Goal: Find specific page/section: Find specific page/section

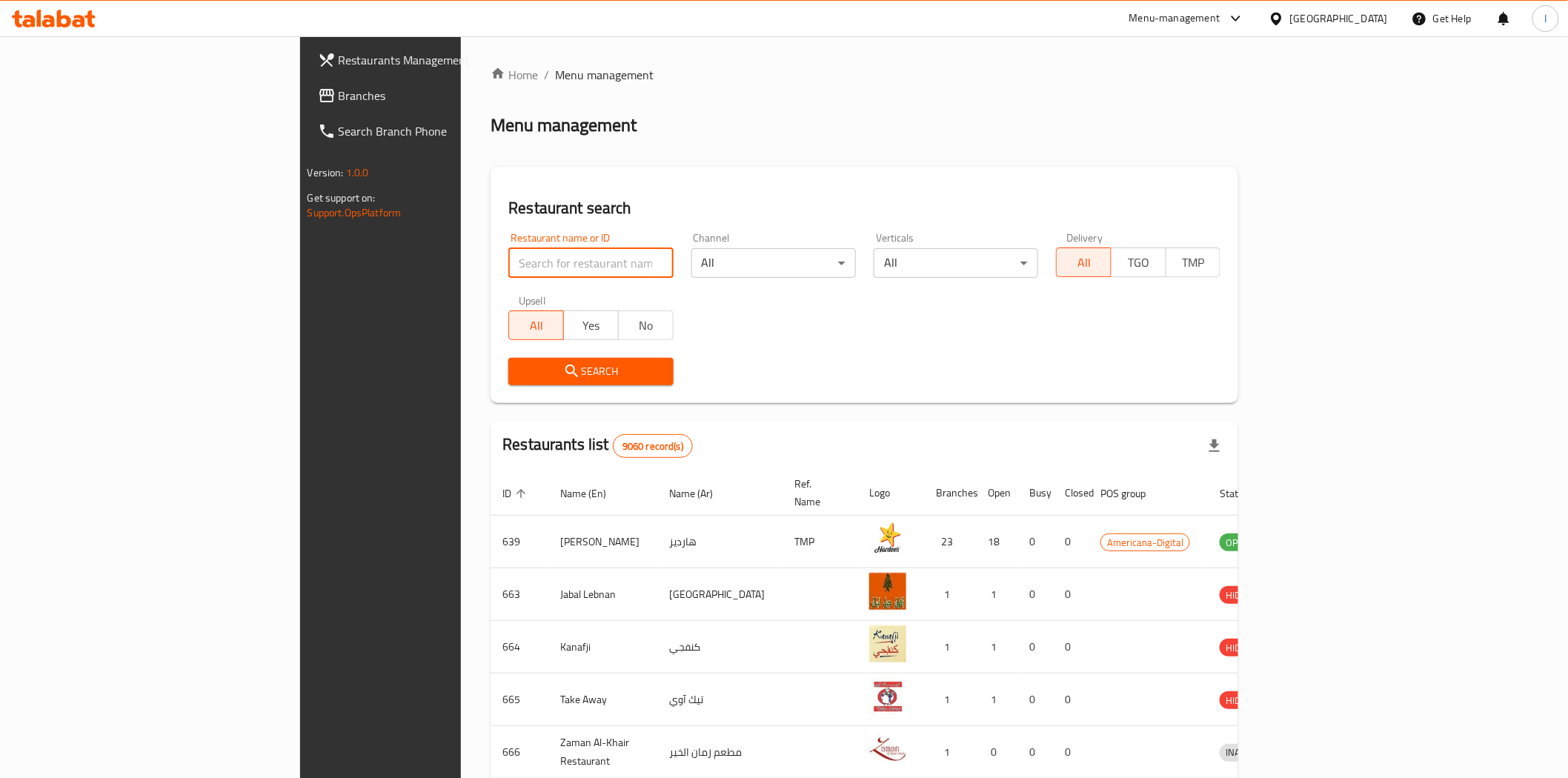
click at [508, 260] on input "search" at bounding box center [590, 263] width 164 height 30
paste input "658840"
type input "658840"
click at [543, 368] on span "Search" at bounding box center [591, 372] width 141 height 19
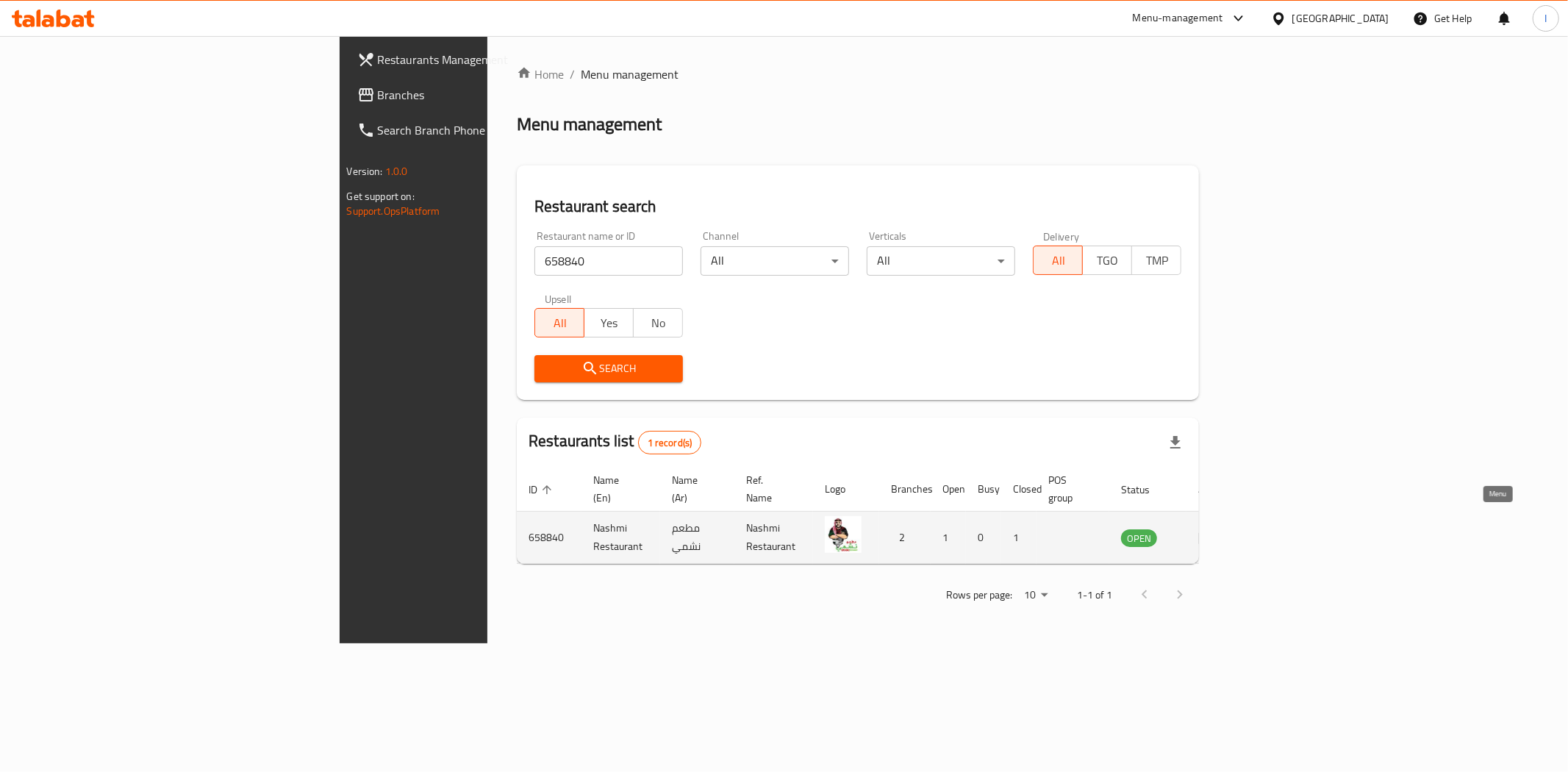
click at [1215, 533] on icon "enhanced table" at bounding box center [1207, 539] width 16 height 13
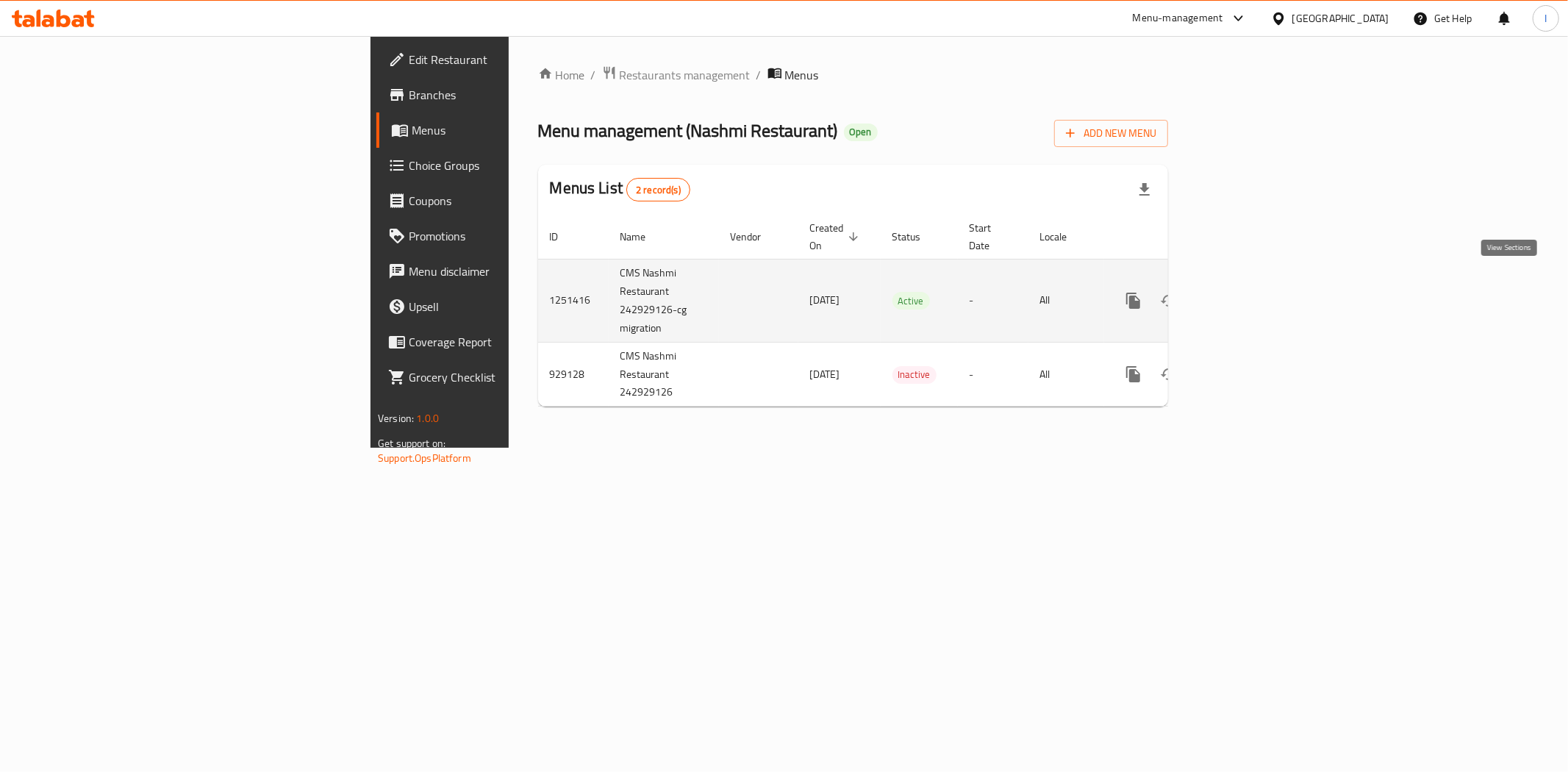
click at [1246, 294] on icon "enhanced table" at bounding box center [1239, 300] width 13 height 13
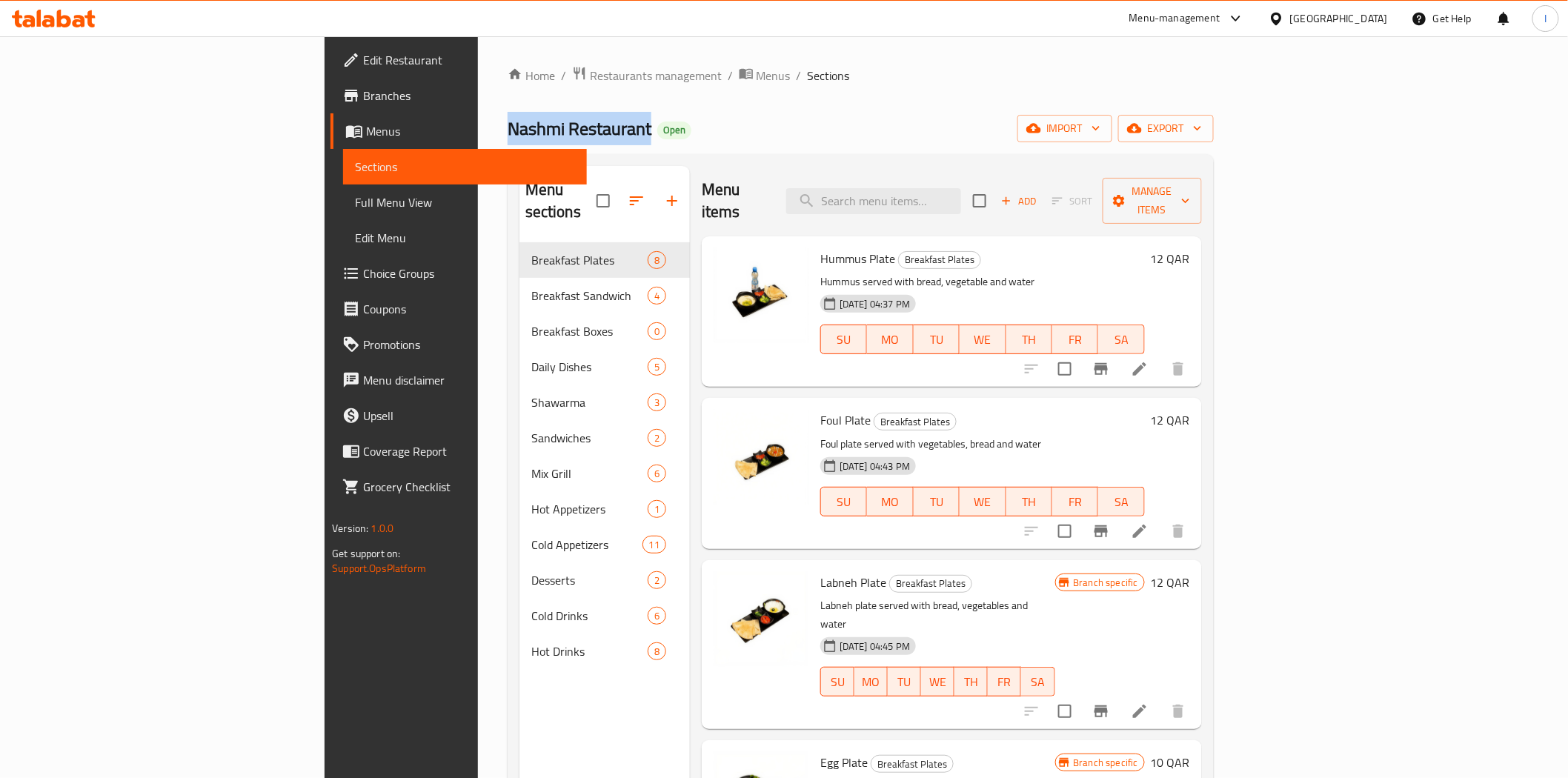
drag, startPoint x: 433, startPoint y: 127, endPoint x: 279, endPoint y: 119, distance: 154.2
click at [478, 119] on div "Home / Restaurants management / Menus / Sections Nashmi Restaurant Open import …" at bounding box center [860, 511] width 766 height 950
copy span "Nashmi Restaurant"
click at [508, 144] on span "Nashmi Restaurant" at bounding box center [580, 128] width 144 height 33
click at [590, 82] on span "Restaurants management" at bounding box center [656, 75] width 132 height 18
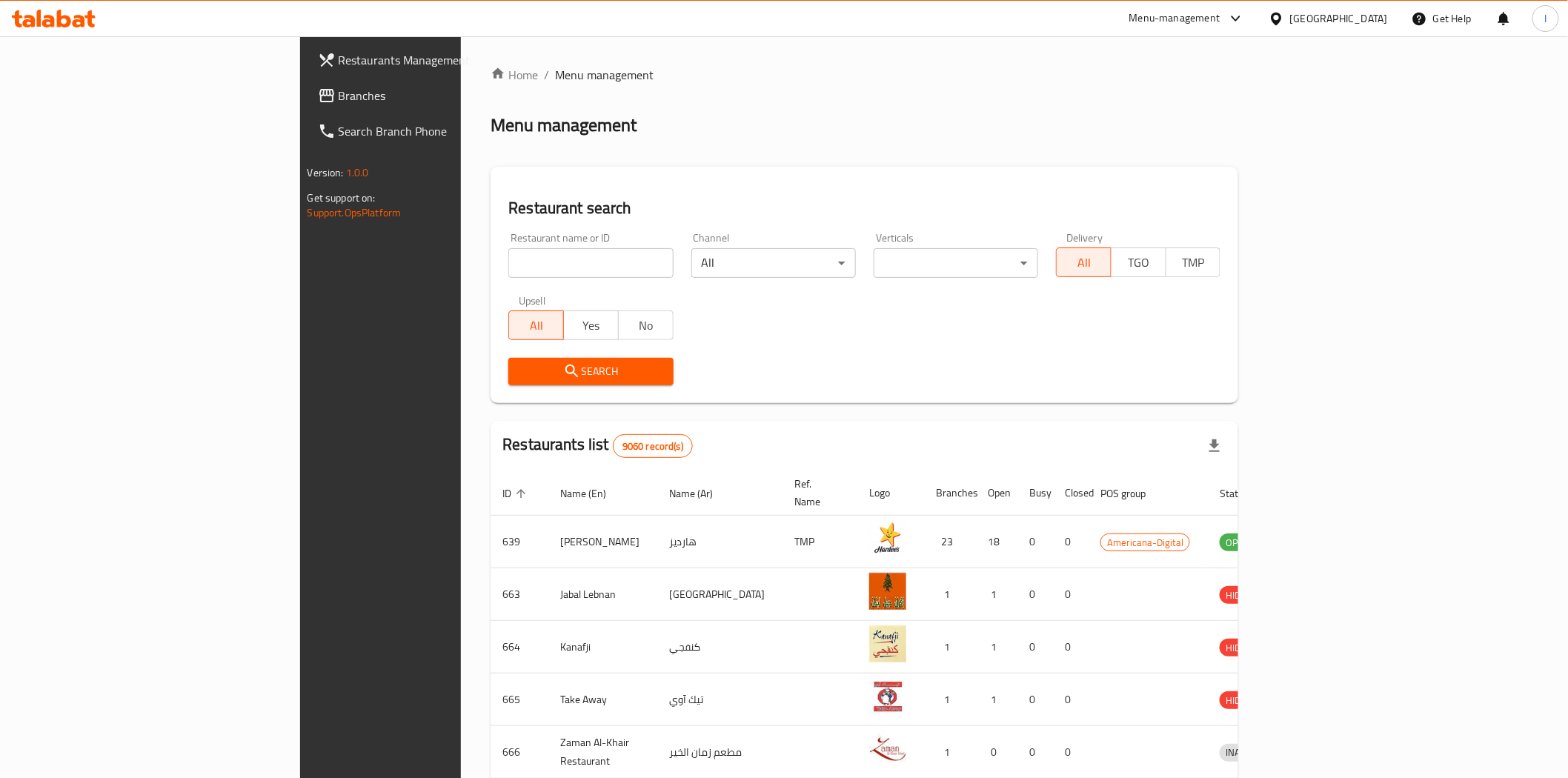
click at [508, 261] on input "search" at bounding box center [590, 263] width 164 height 30
paste input "603817"
type input "603817"
click at [521, 368] on span "Search" at bounding box center [591, 372] width 141 height 19
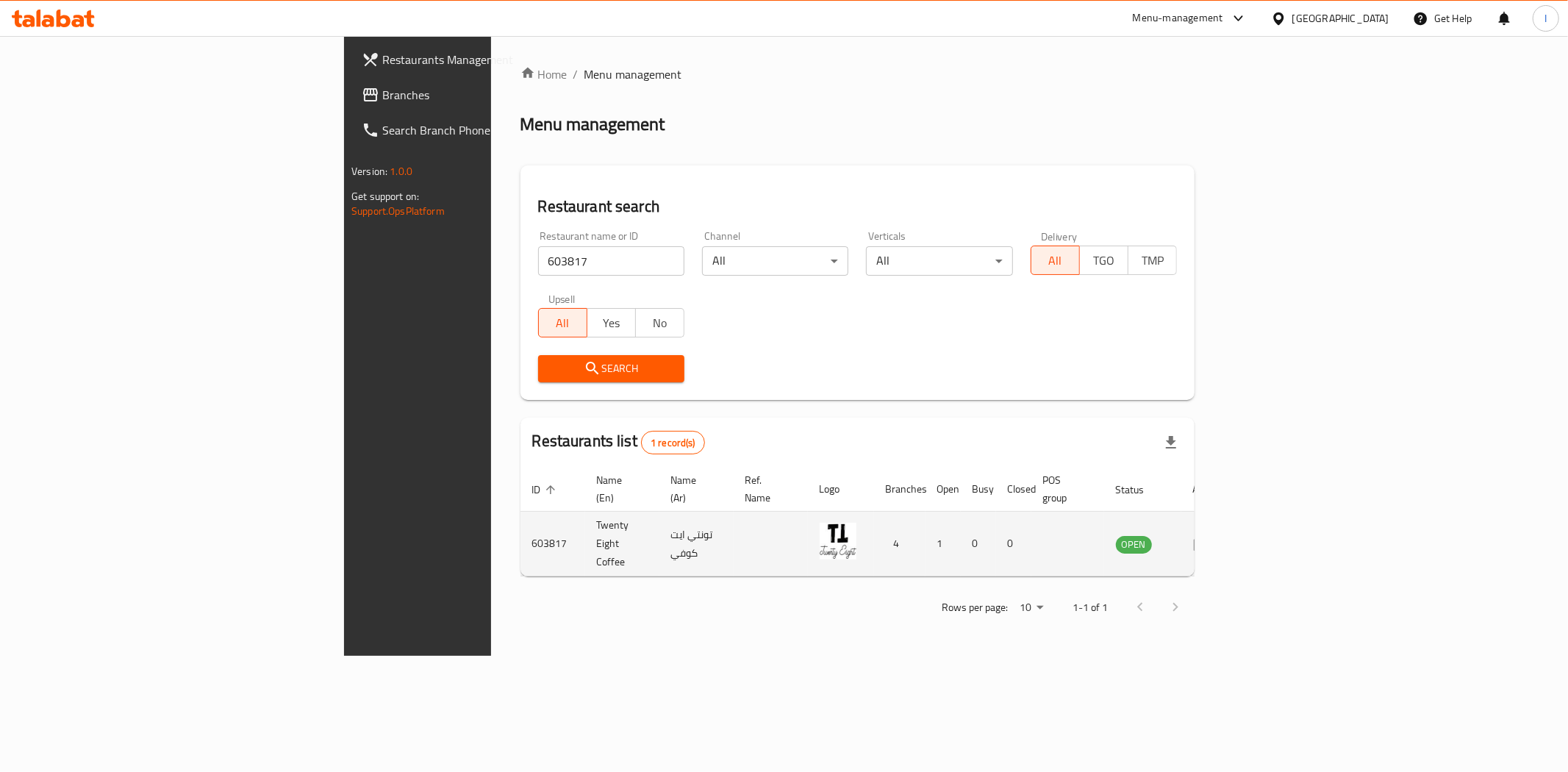
click at [1211, 535] on icon "enhanced table" at bounding box center [1203, 544] width 18 height 18
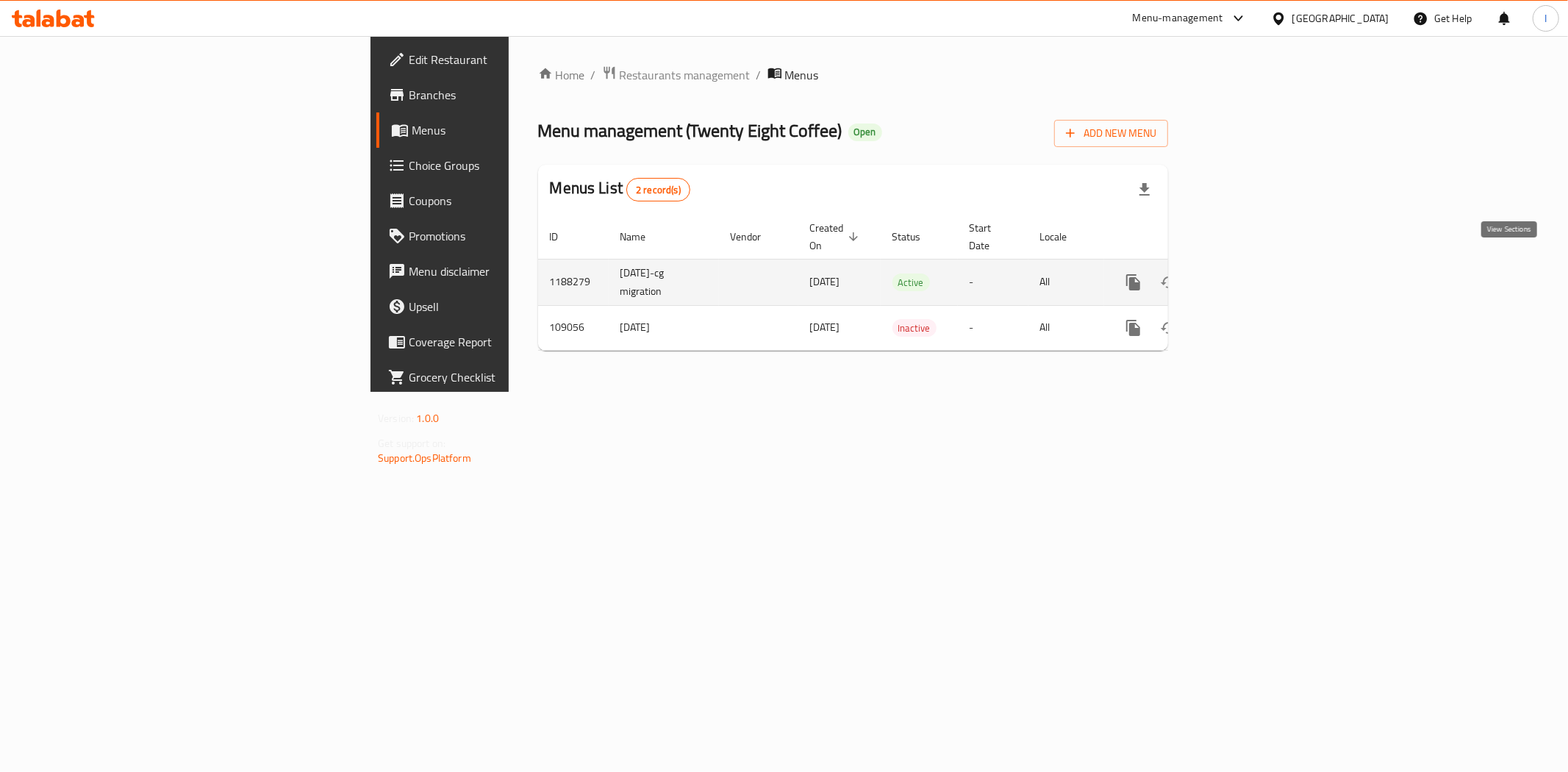
click at [1248, 273] on icon "enhanced table" at bounding box center [1239, 282] width 18 height 18
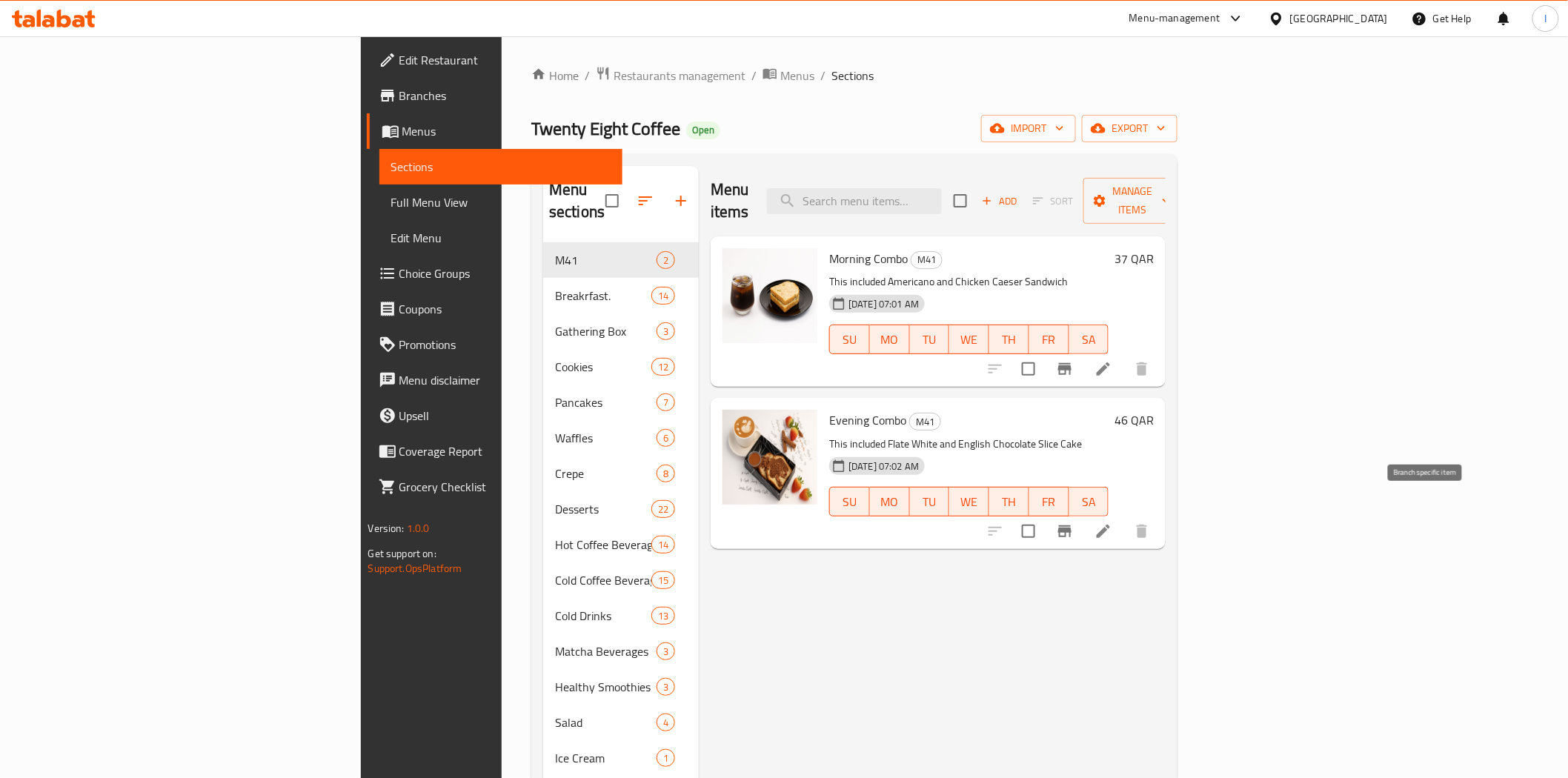
click at [1072, 525] on icon "Branch-specific-item" at bounding box center [1064, 531] width 13 height 12
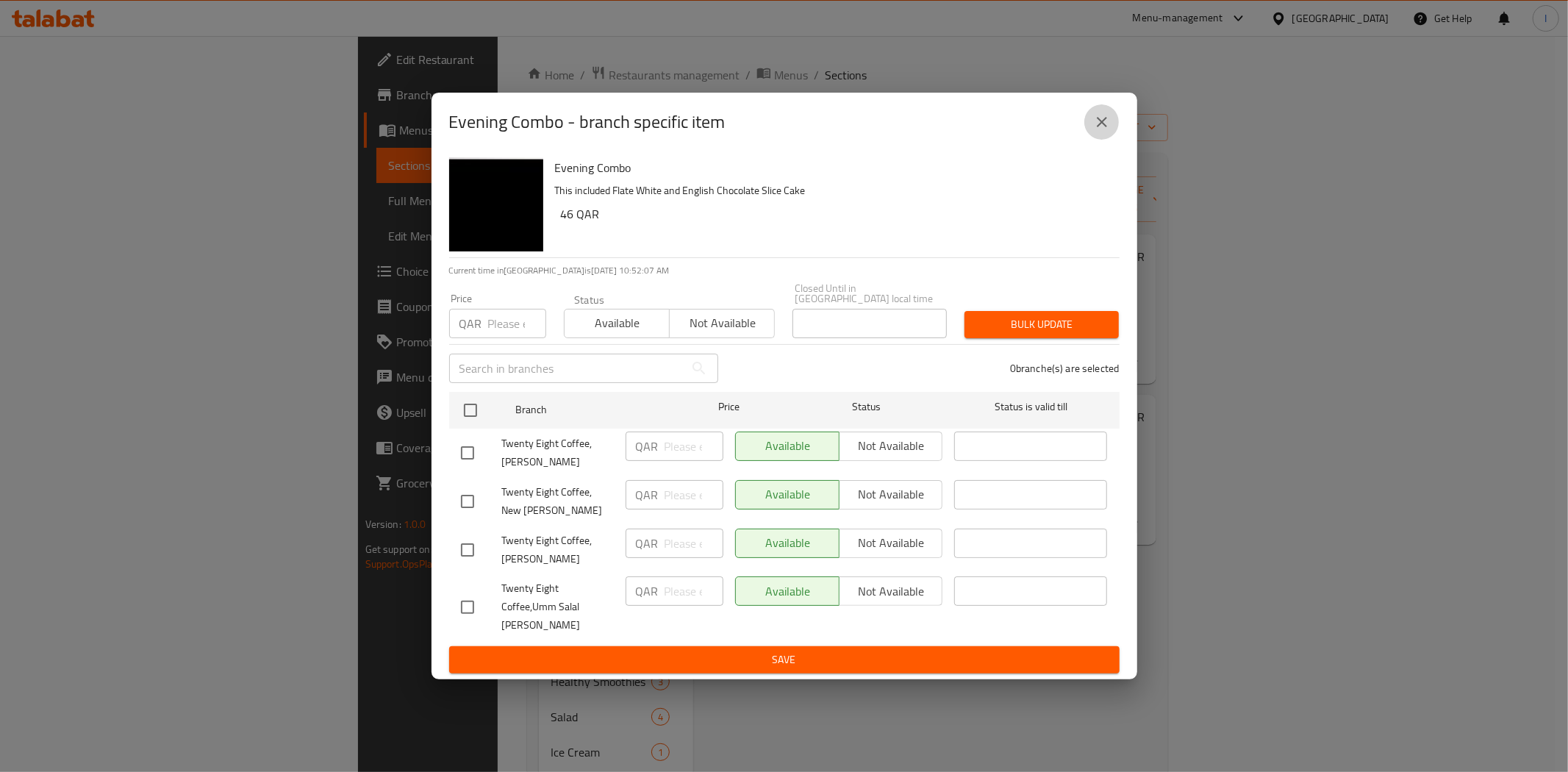
click at [1103, 126] on icon "close" at bounding box center [1102, 122] width 10 height 10
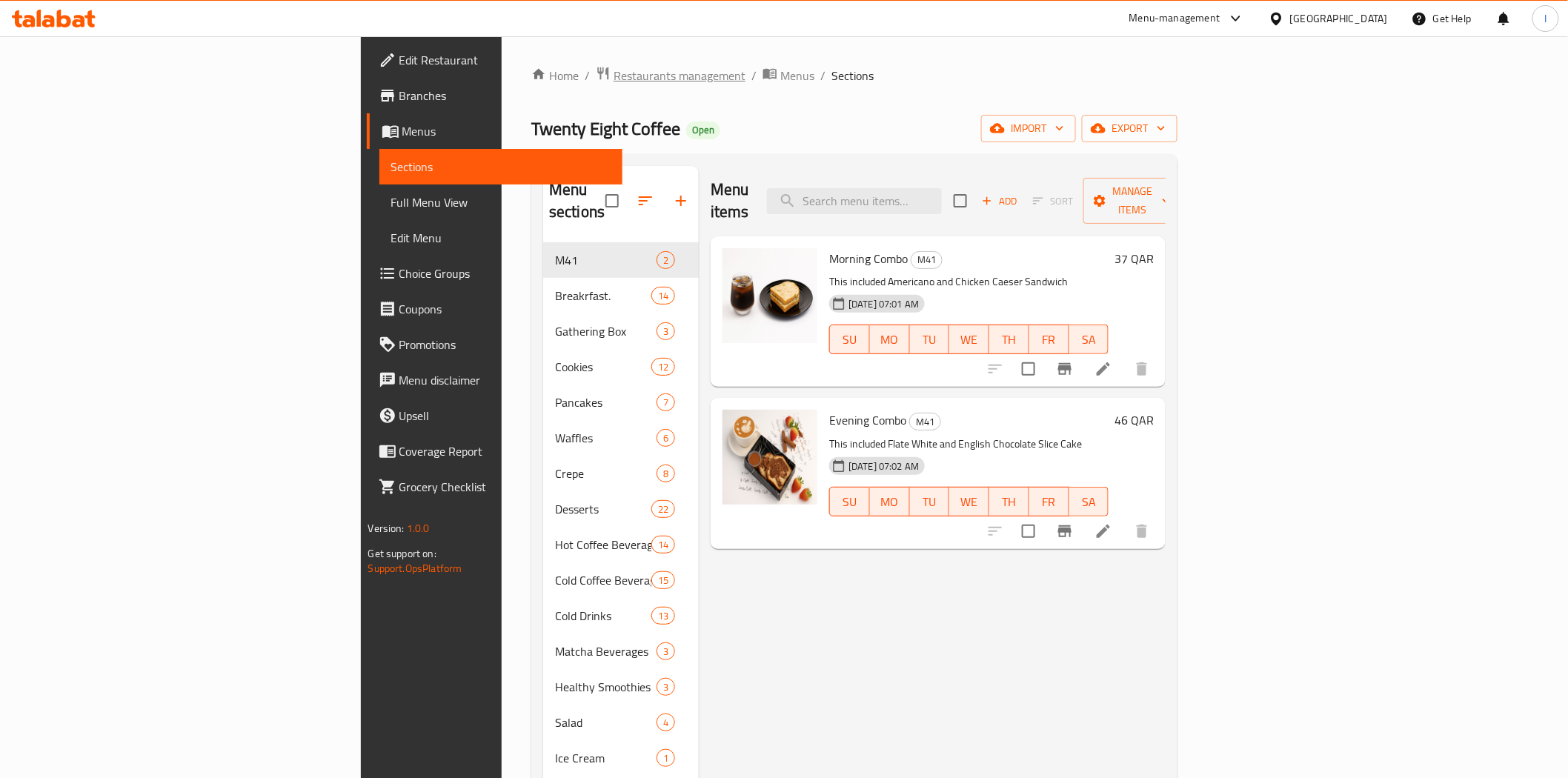
click at [614, 82] on span "Restaurants management" at bounding box center [679, 75] width 132 height 18
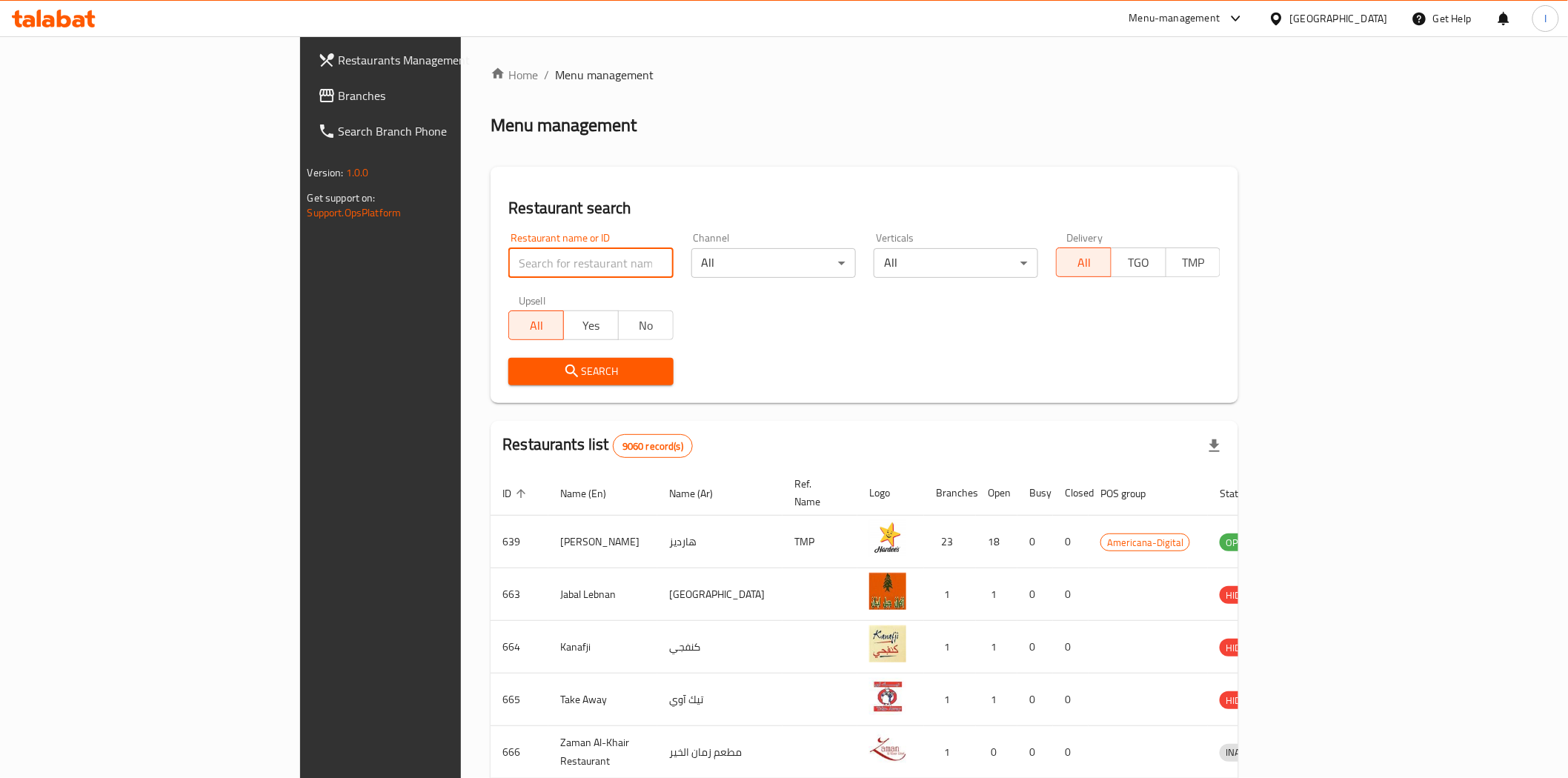
click at [508, 257] on input "search" at bounding box center [590, 263] width 164 height 30
paste input "632780"
type input "632780"
click at [550, 375] on span "Search" at bounding box center [591, 372] width 141 height 19
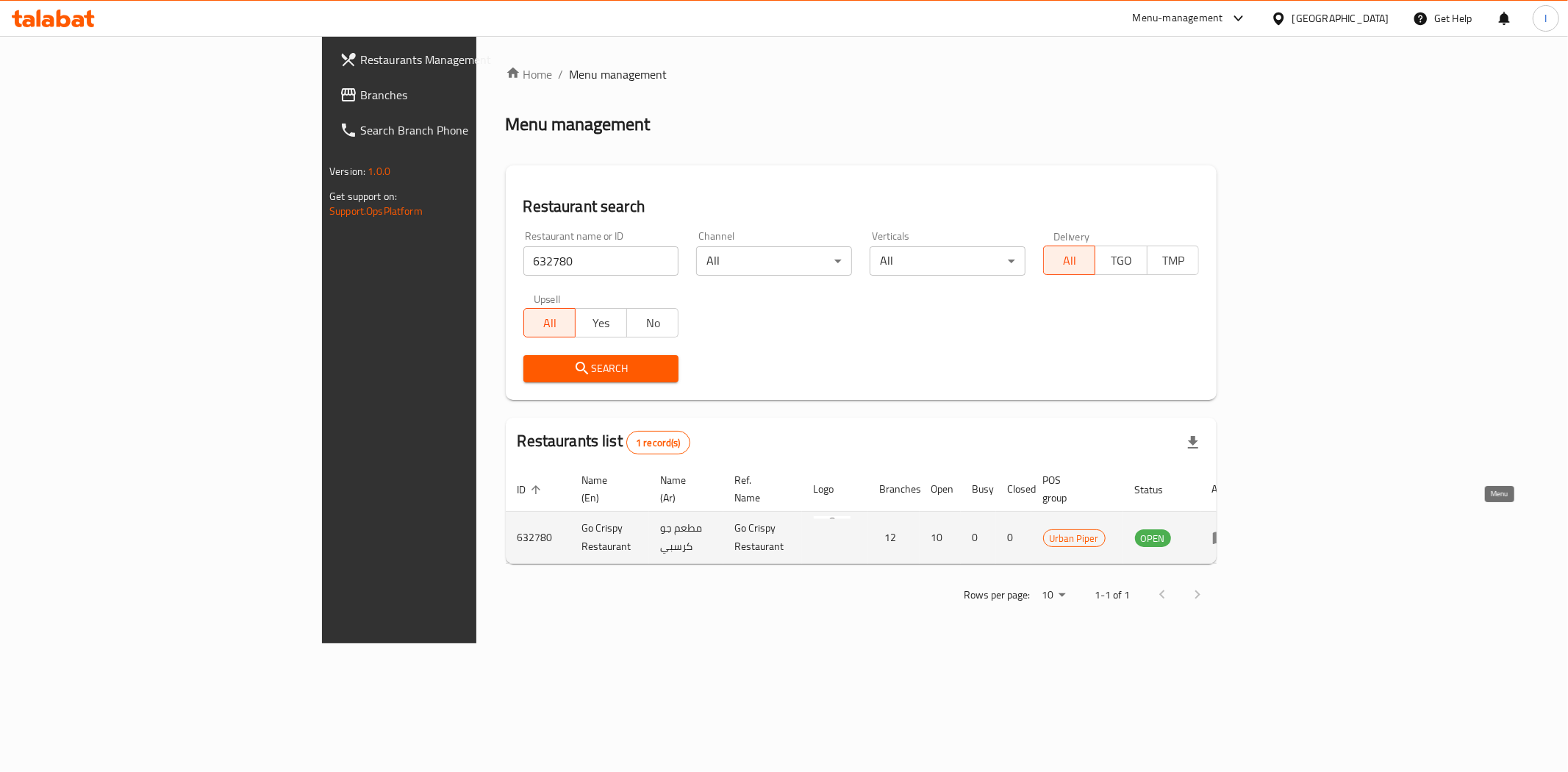
click at [1227, 535] on icon "enhanced table" at bounding box center [1224, 537] width 5 height 6
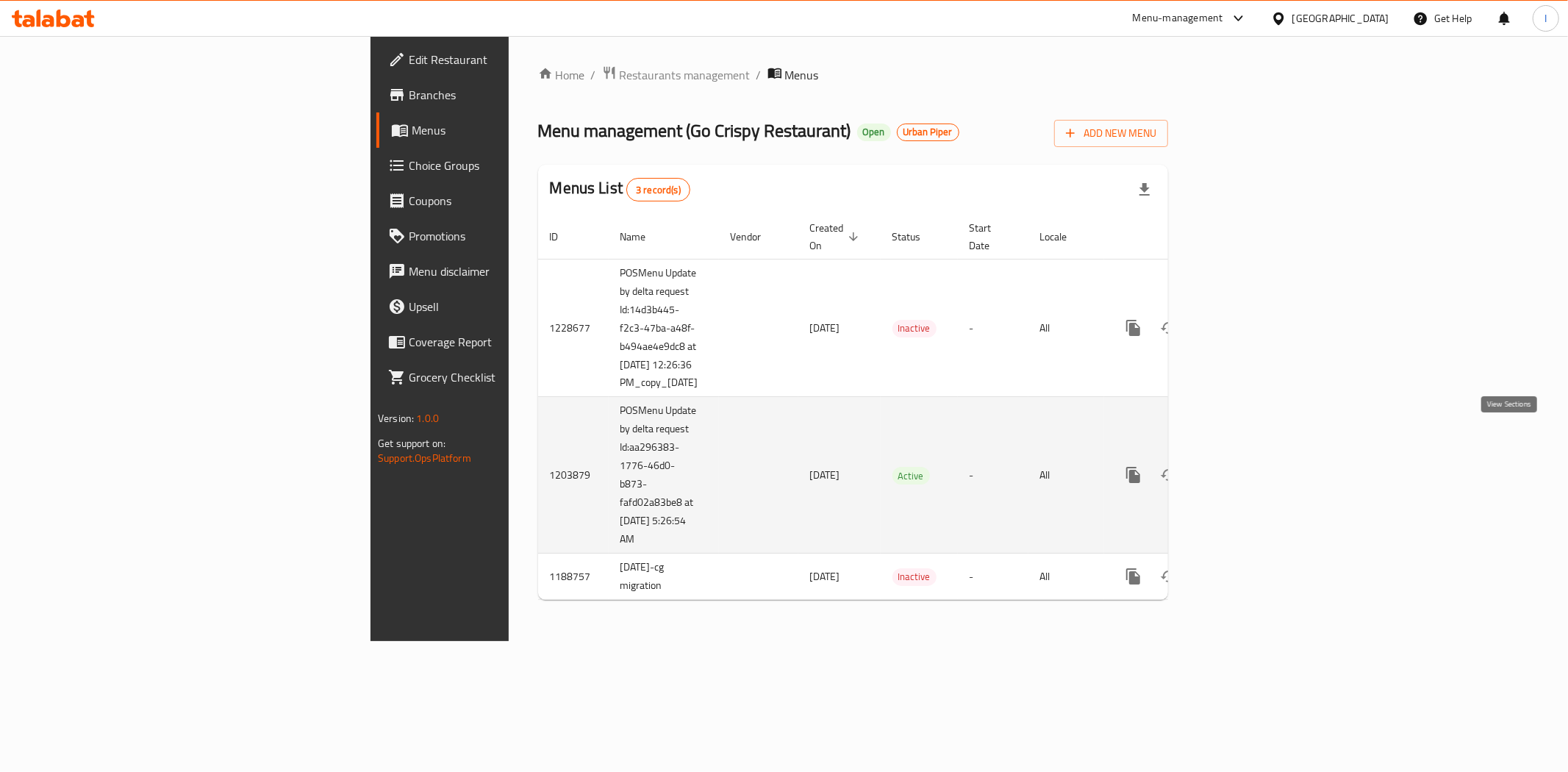
click at [1248, 466] on icon "enhanced table" at bounding box center [1239, 475] width 18 height 18
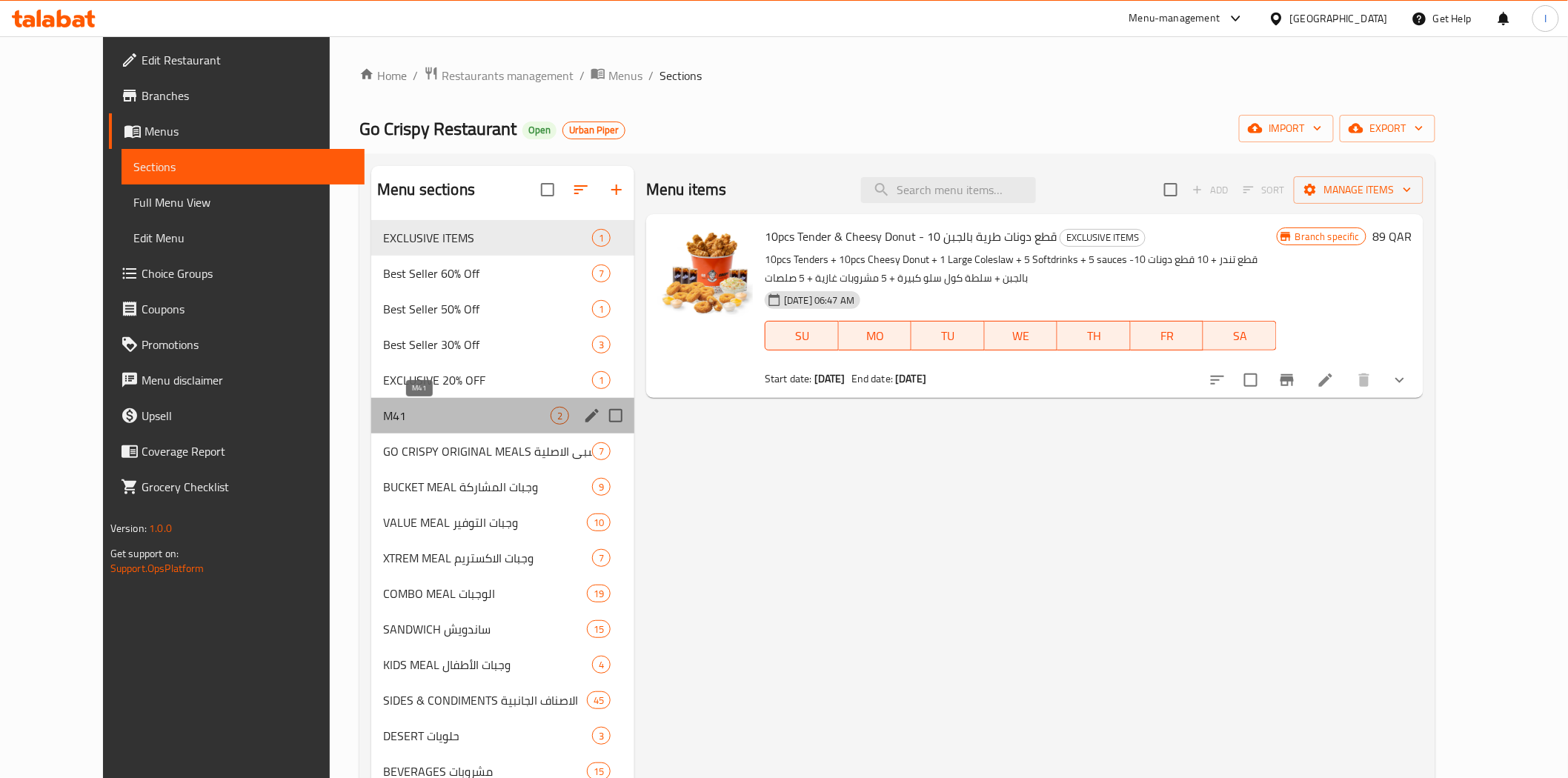
click at [383, 412] on span "M41" at bounding box center [466, 416] width 168 height 18
